Goal: Transaction & Acquisition: Purchase product/service

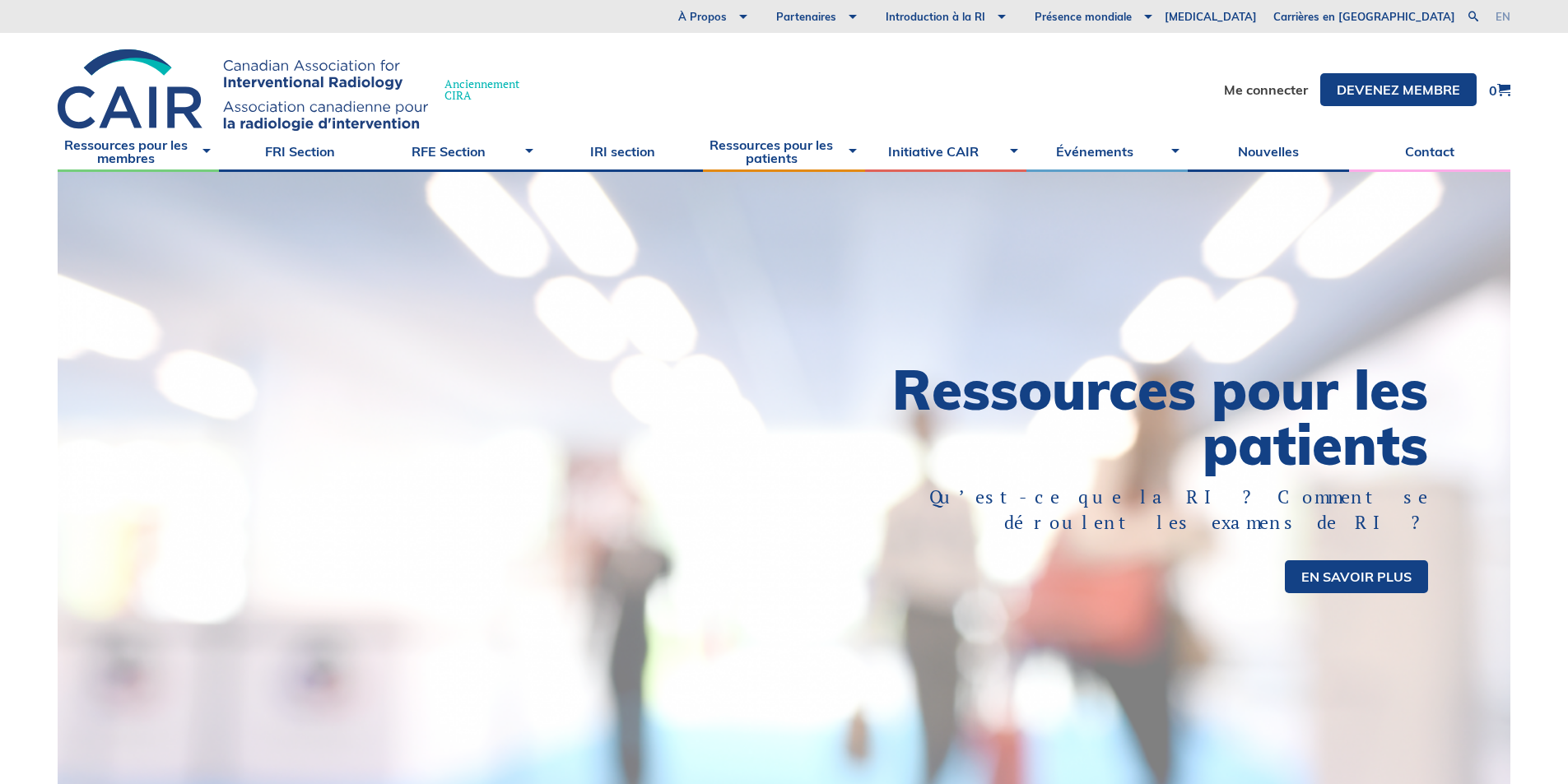
click at [1509, 15] on link "en" at bounding box center [1504, 17] width 15 height 11
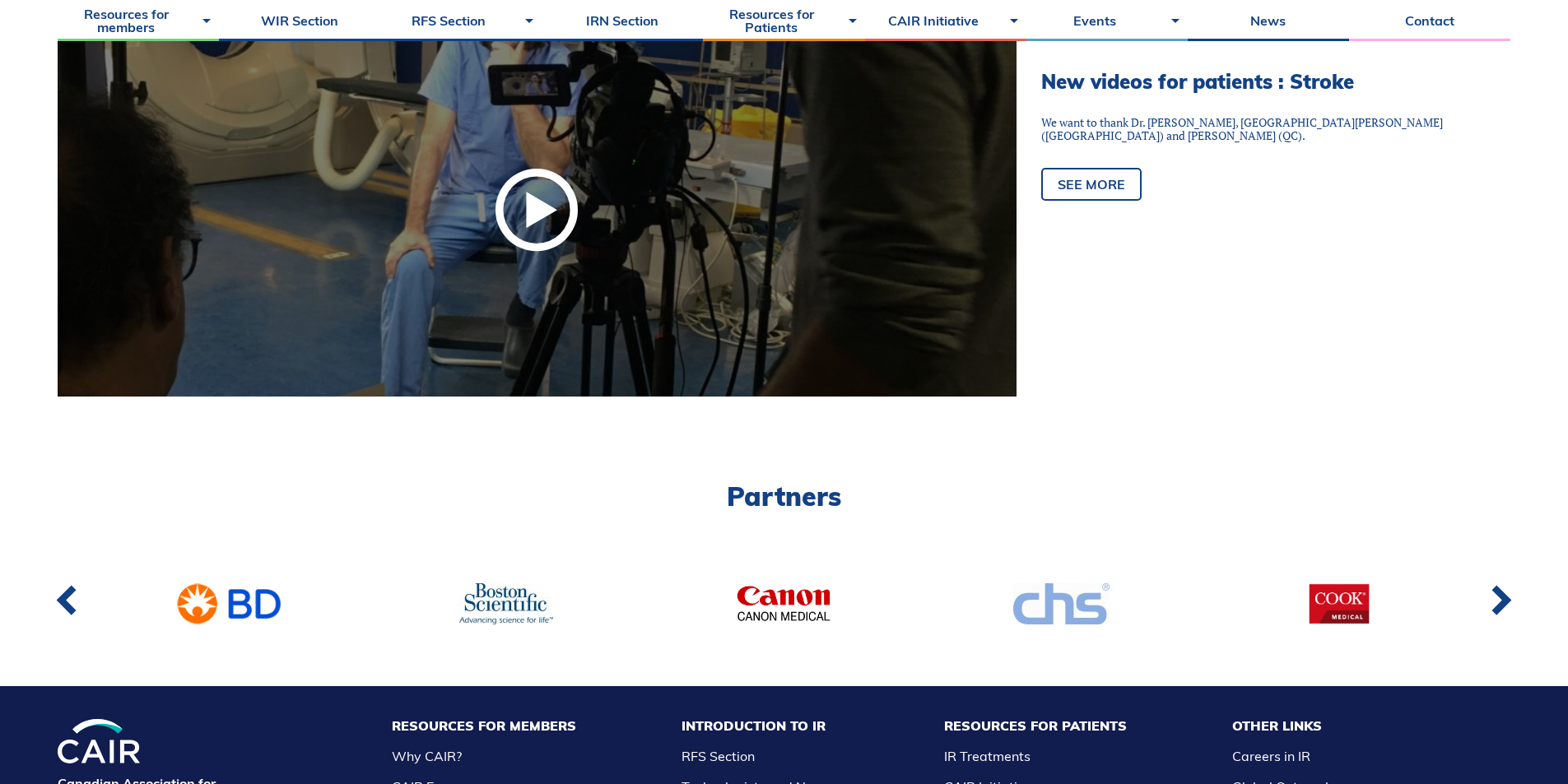
scroll to position [1362, 0]
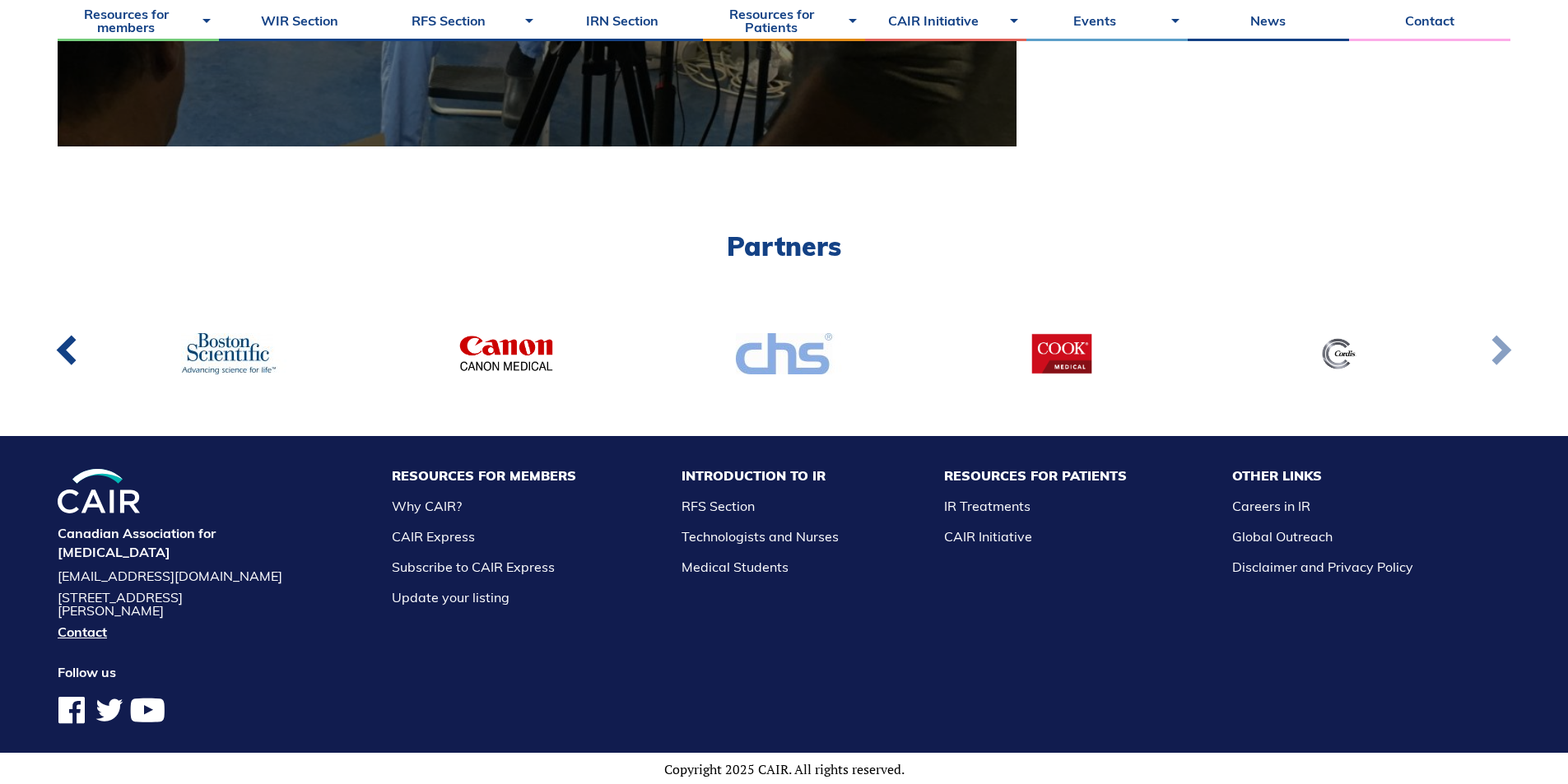
click at [1487, 358] on link at bounding box center [1501, 354] width 54 height 61
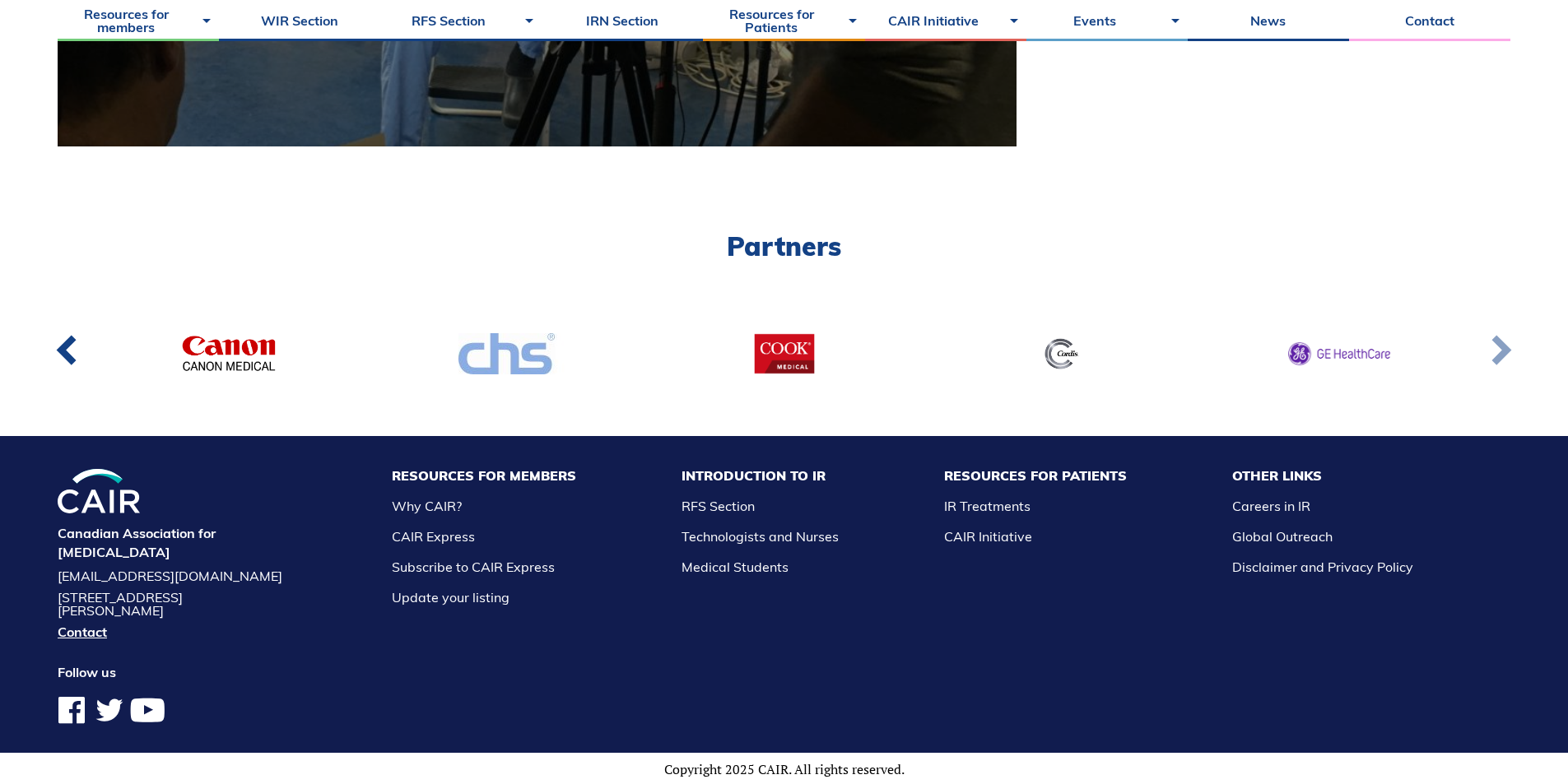
click at [1487, 358] on link at bounding box center [1501, 354] width 54 height 61
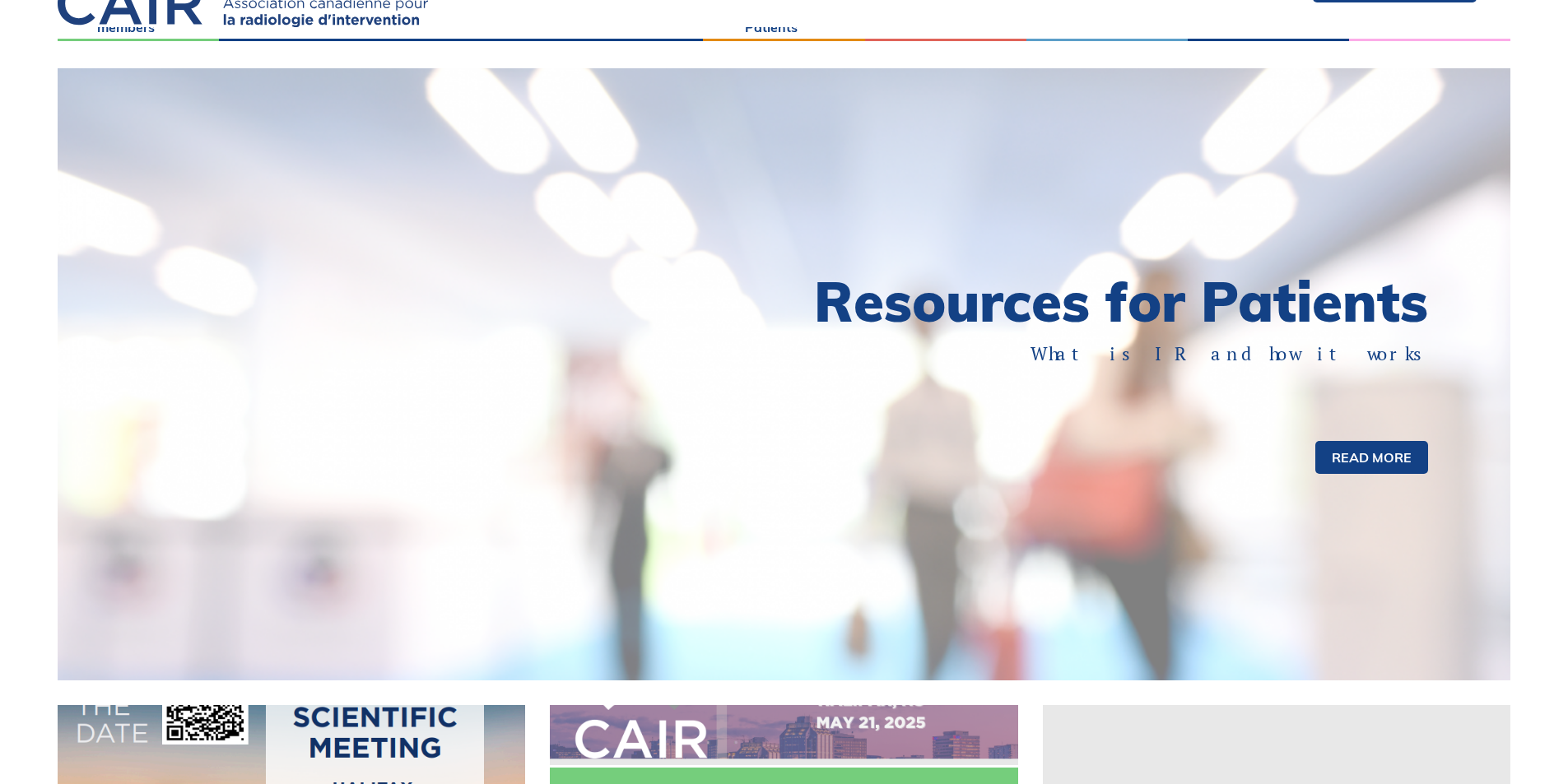
scroll to position [0, 0]
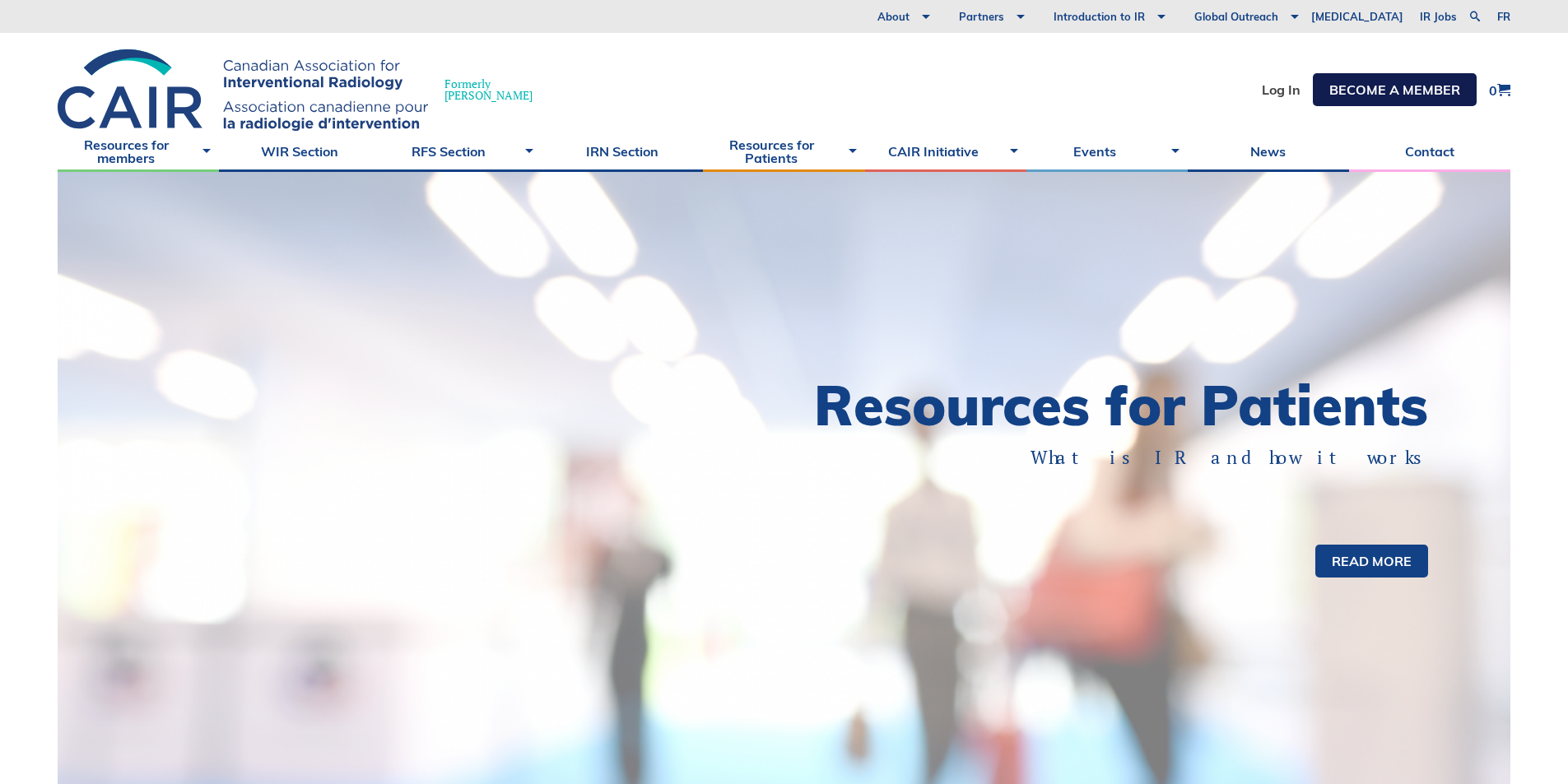
click at [1358, 89] on link "Become a member" at bounding box center [1394, 89] width 164 height 33
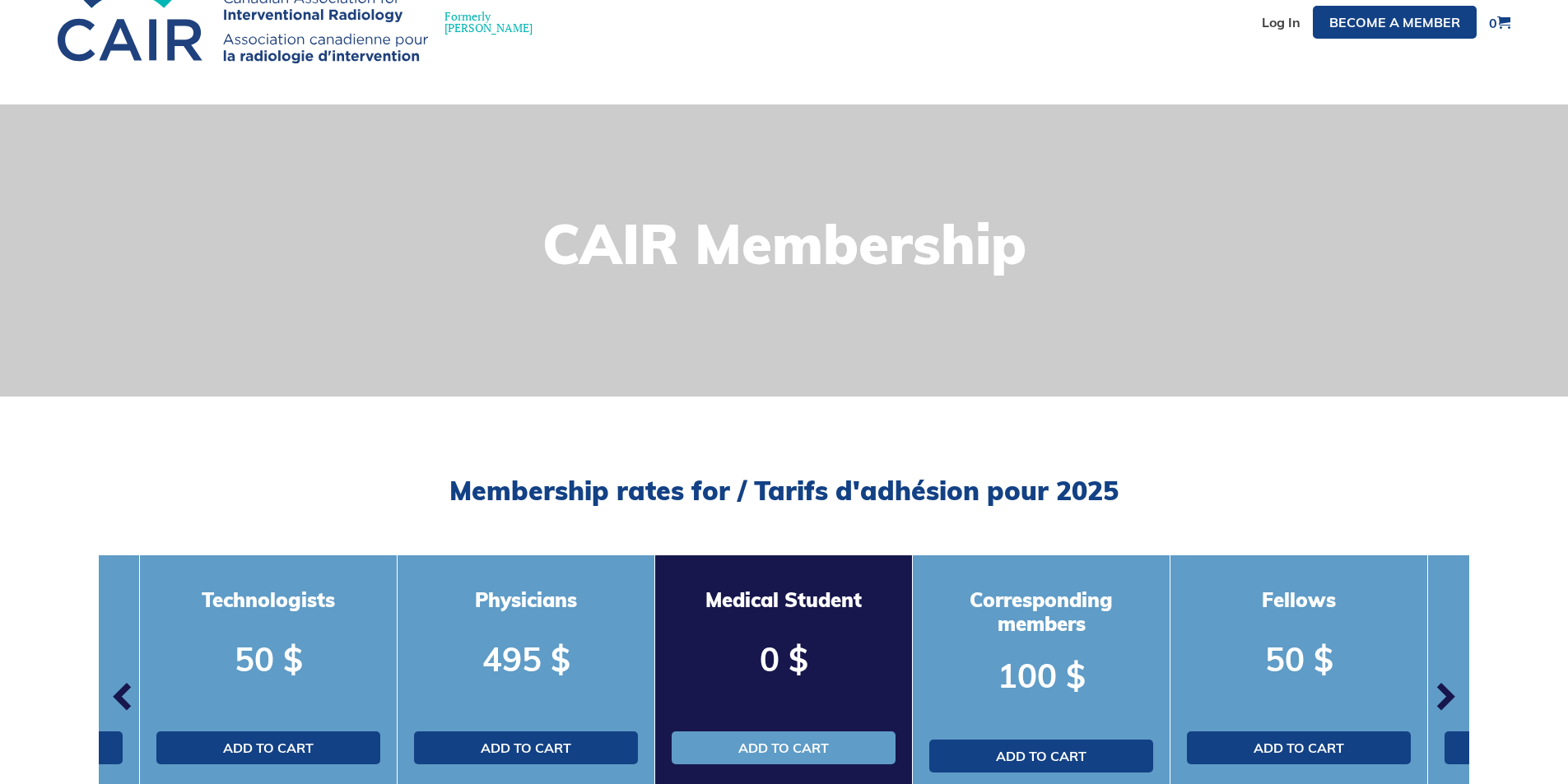
scroll to position [412, 0]
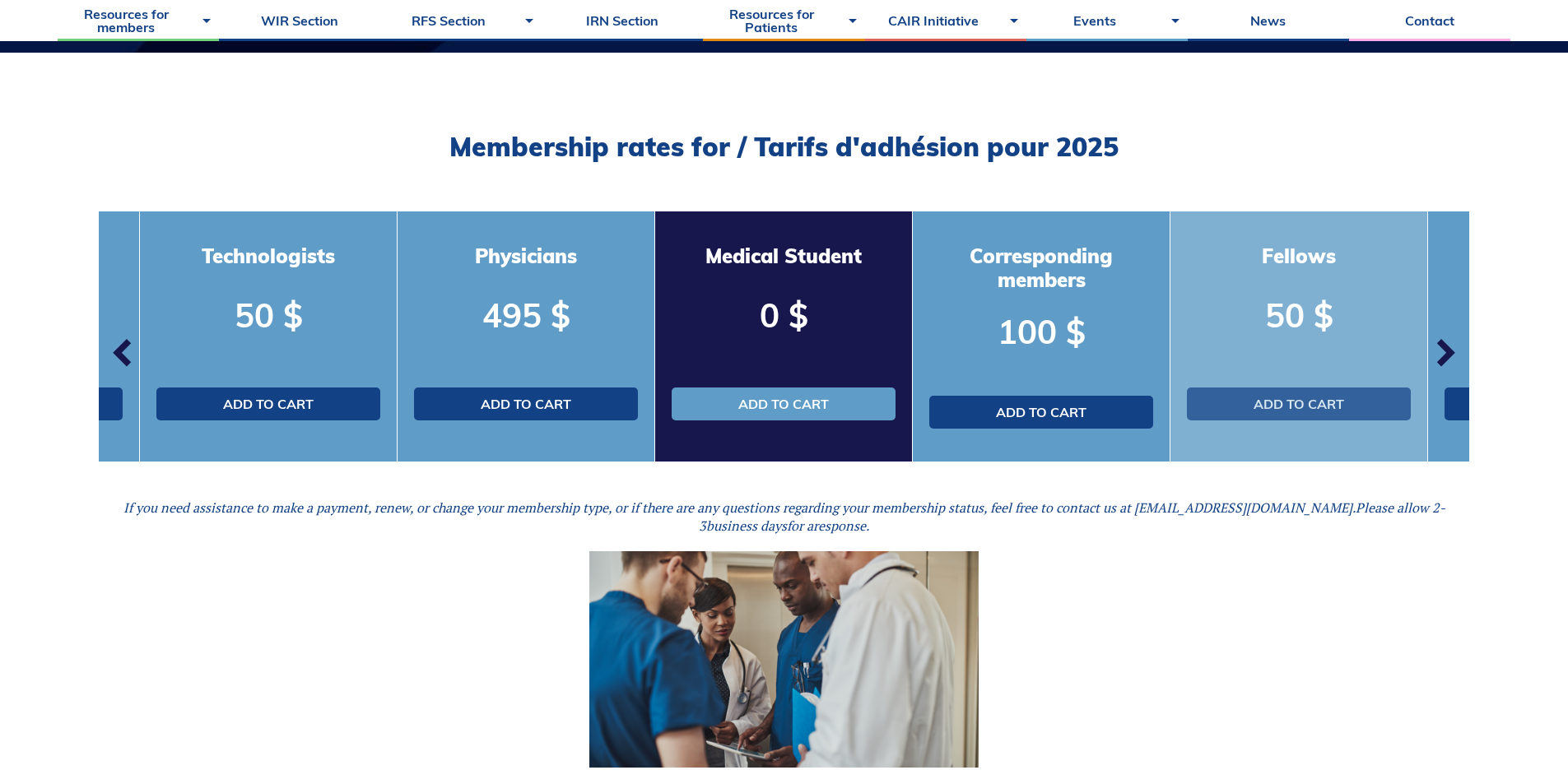
click at [1356, 406] on link "Add to cart" at bounding box center [1299, 404] width 224 height 33
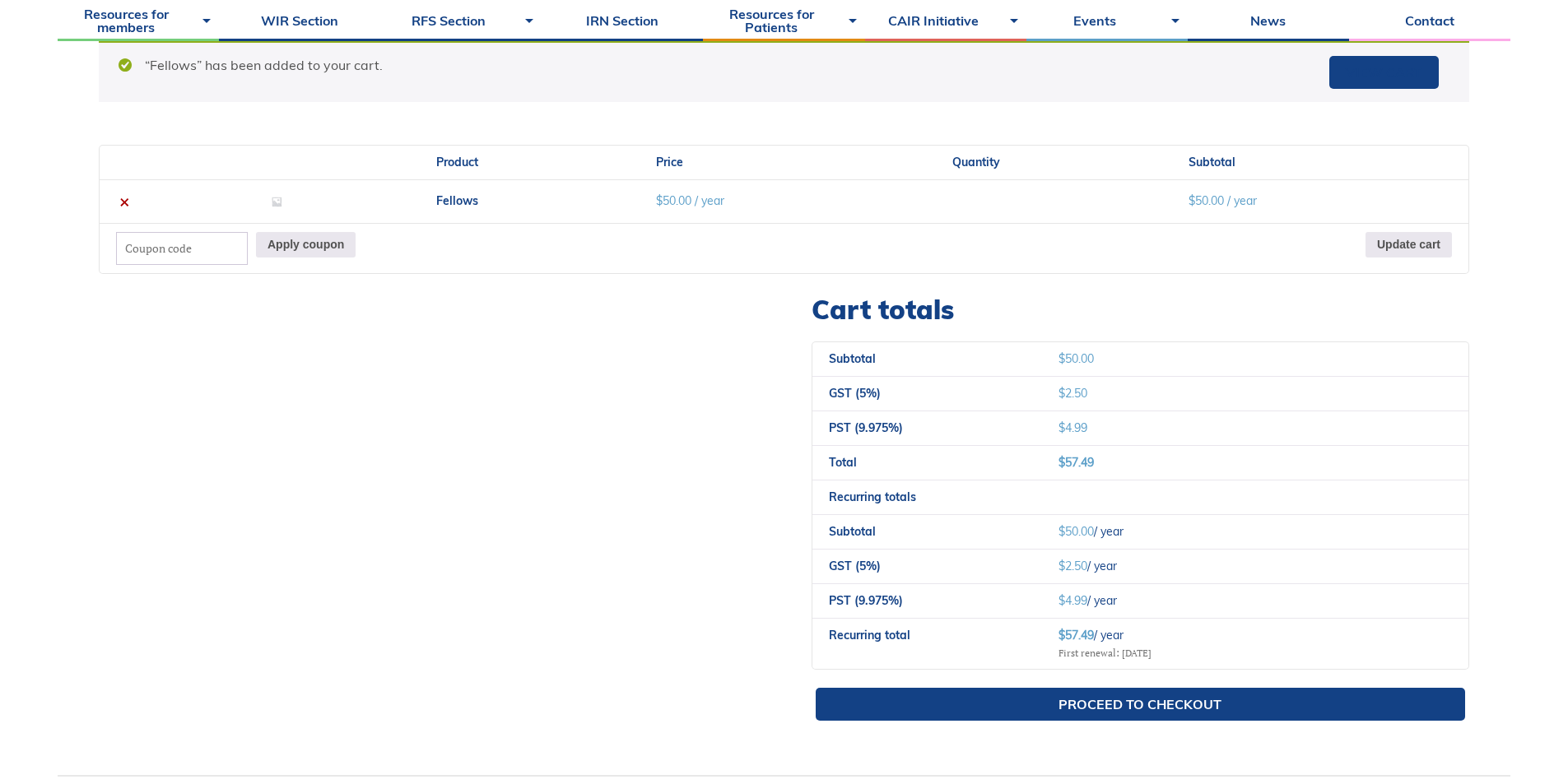
scroll to position [494, 0]
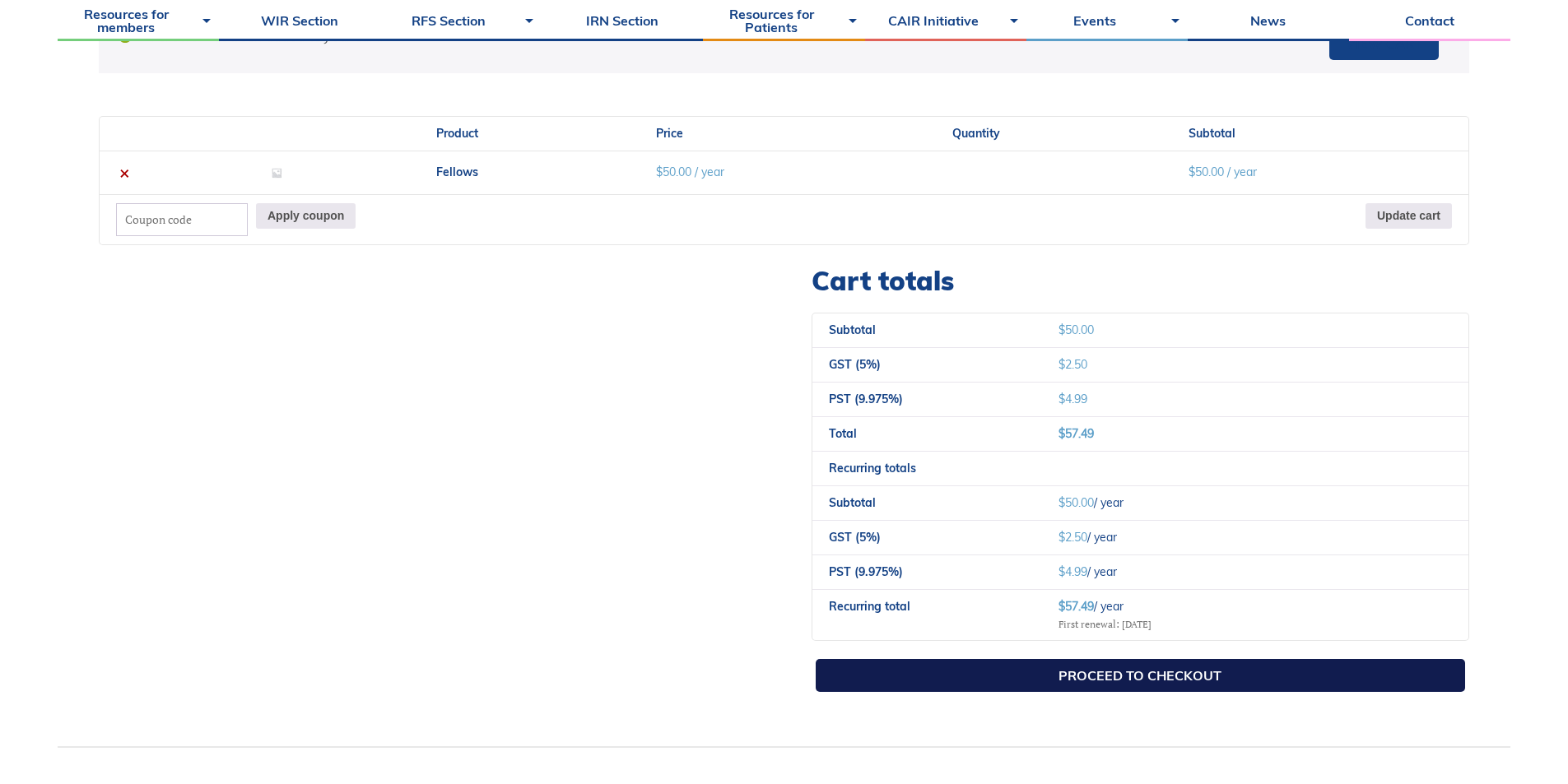
click at [1067, 683] on link "Proceed to checkout" at bounding box center [1140, 675] width 649 height 33
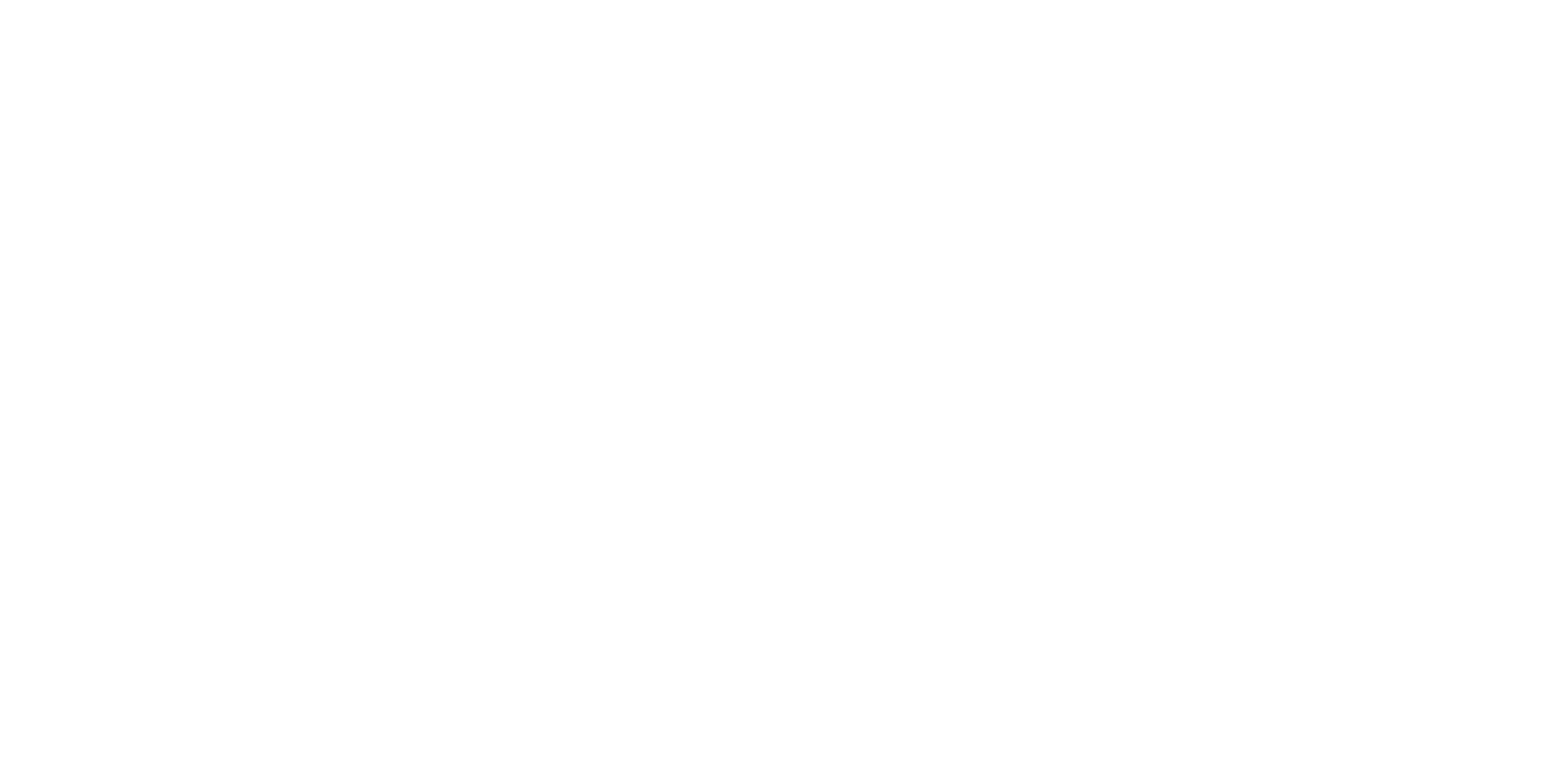
select select "QC"
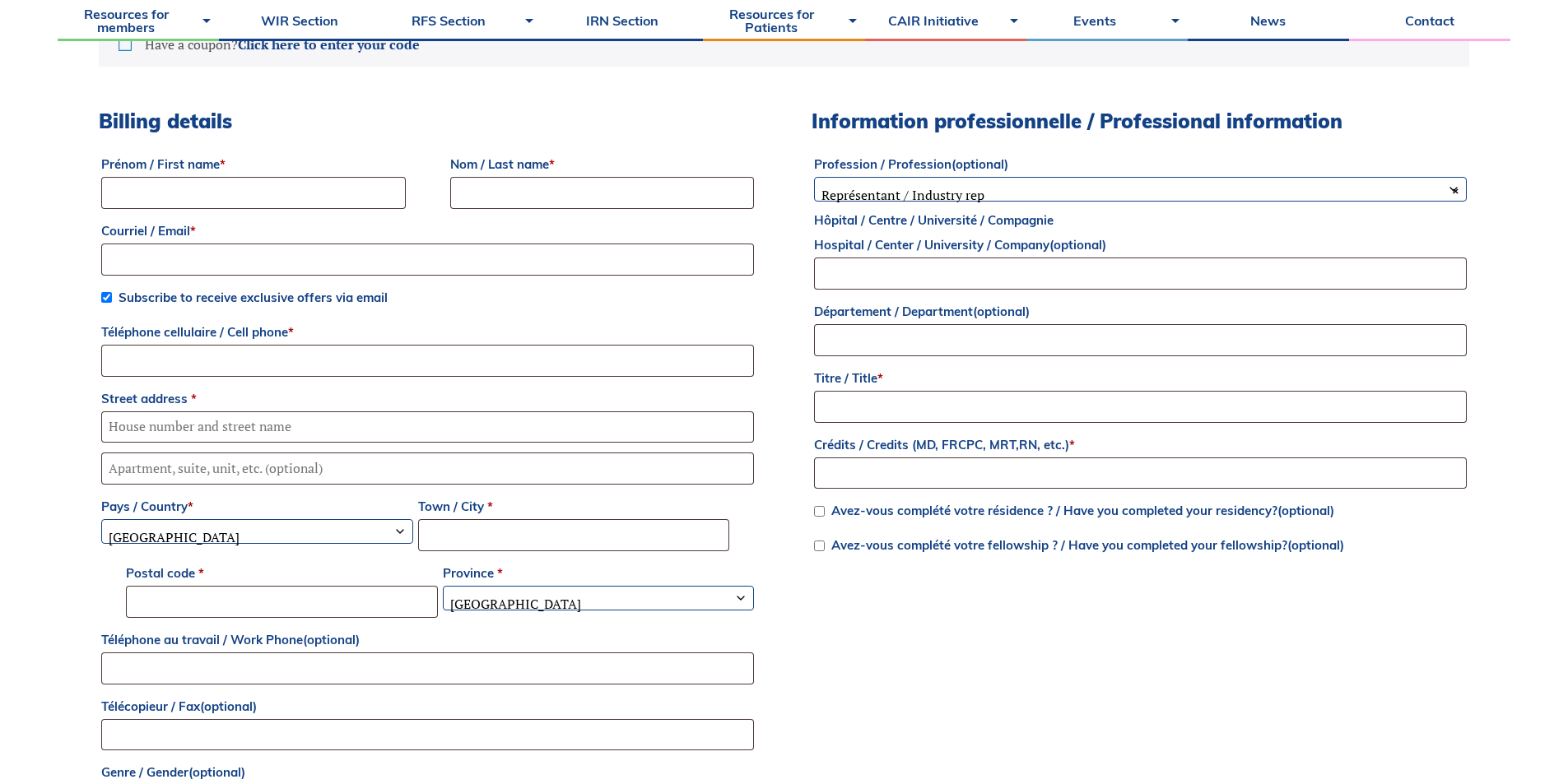
scroll to position [576, 0]
click at [997, 194] on span "× Représentant / Industry rep" at bounding box center [1140, 194] width 651 height 35
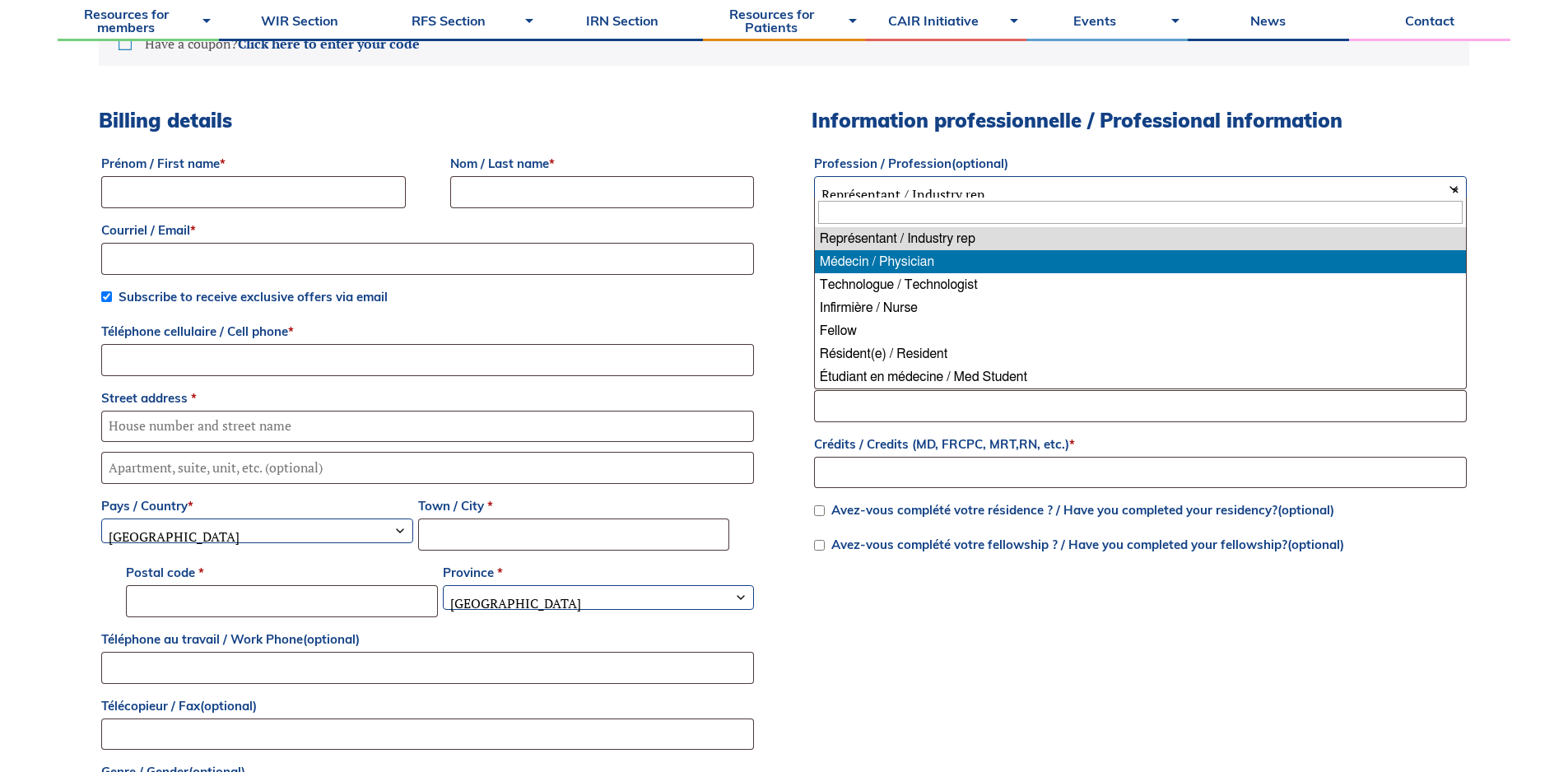
click at [771, 302] on div "Billing details Prénom / First name * Nom / Last name * Courriel / Email * Subs…" at bounding box center [784, 543] width 1371 height 870
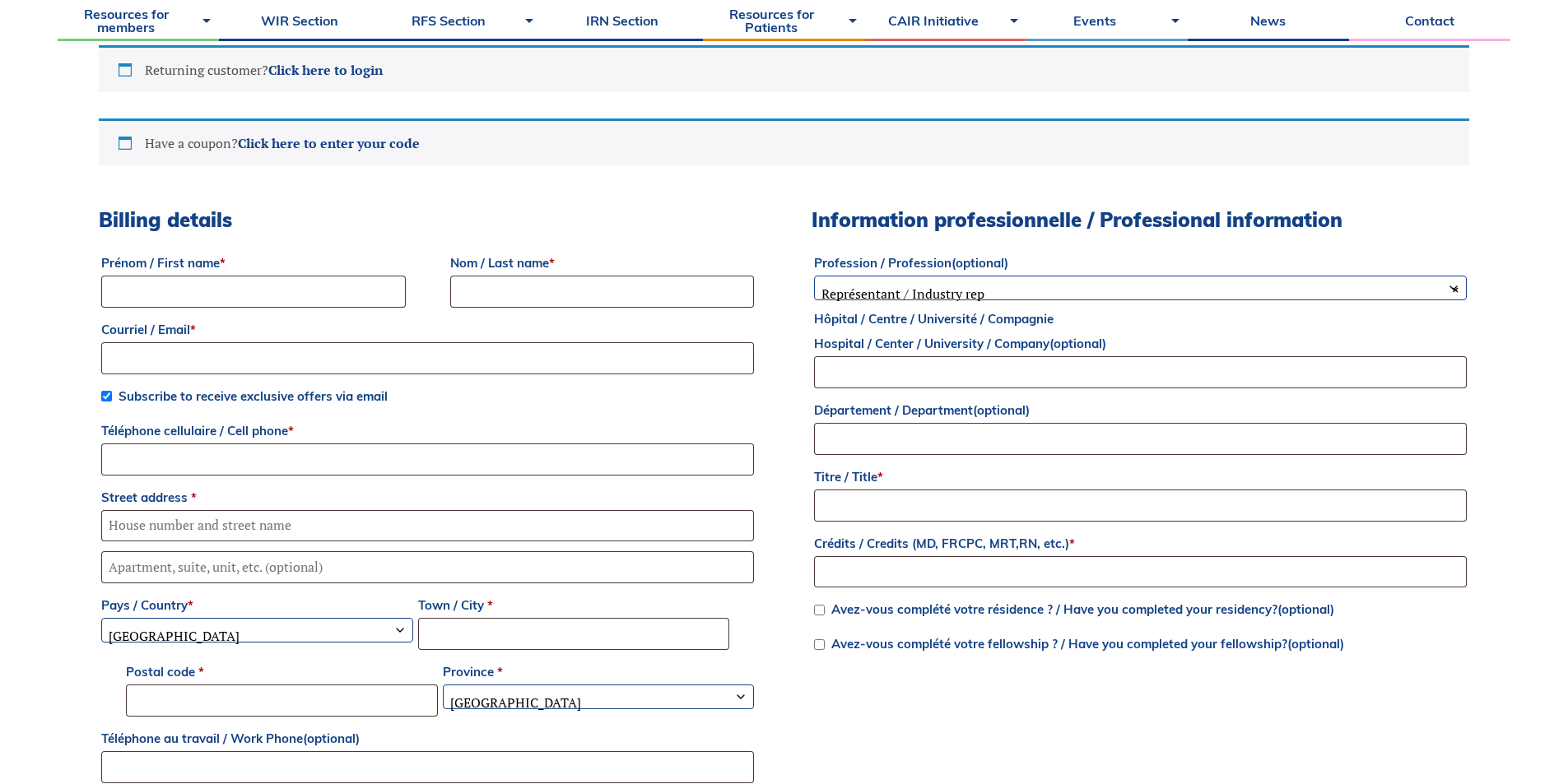
scroll to position [247, 0]
